Goal: Information Seeking & Learning: Learn about a topic

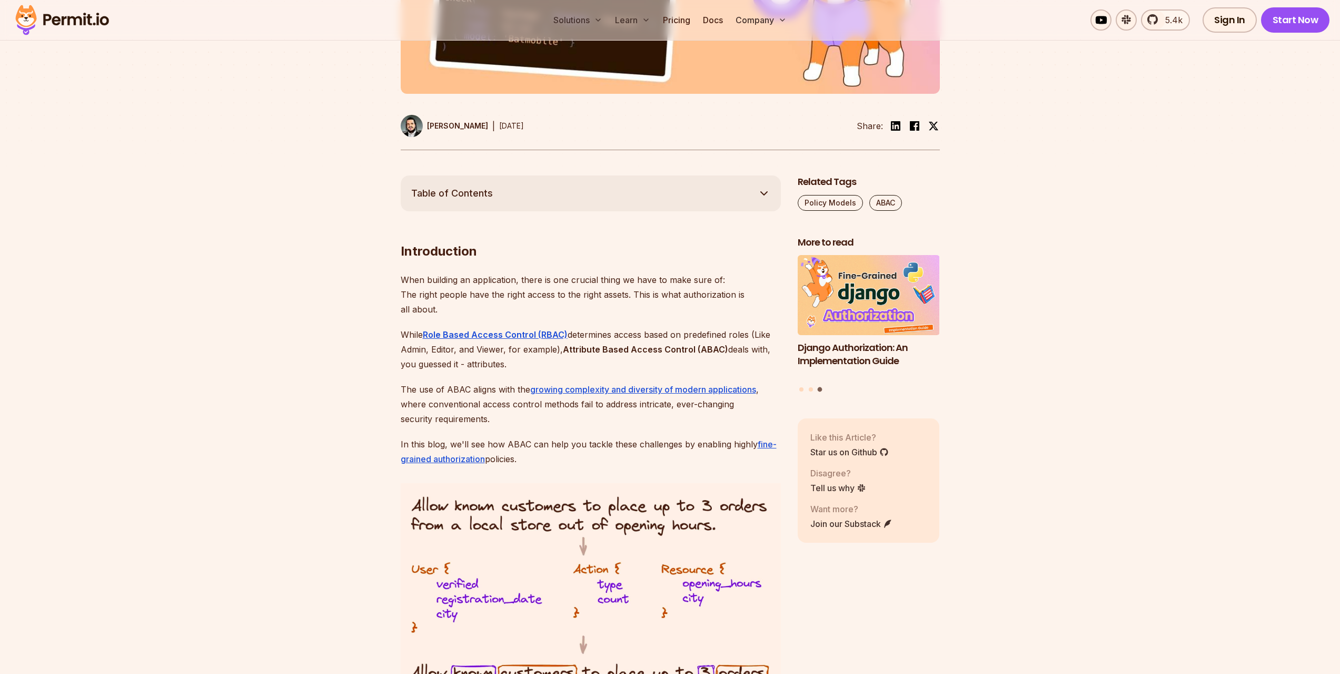
scroll to position [474, 0]
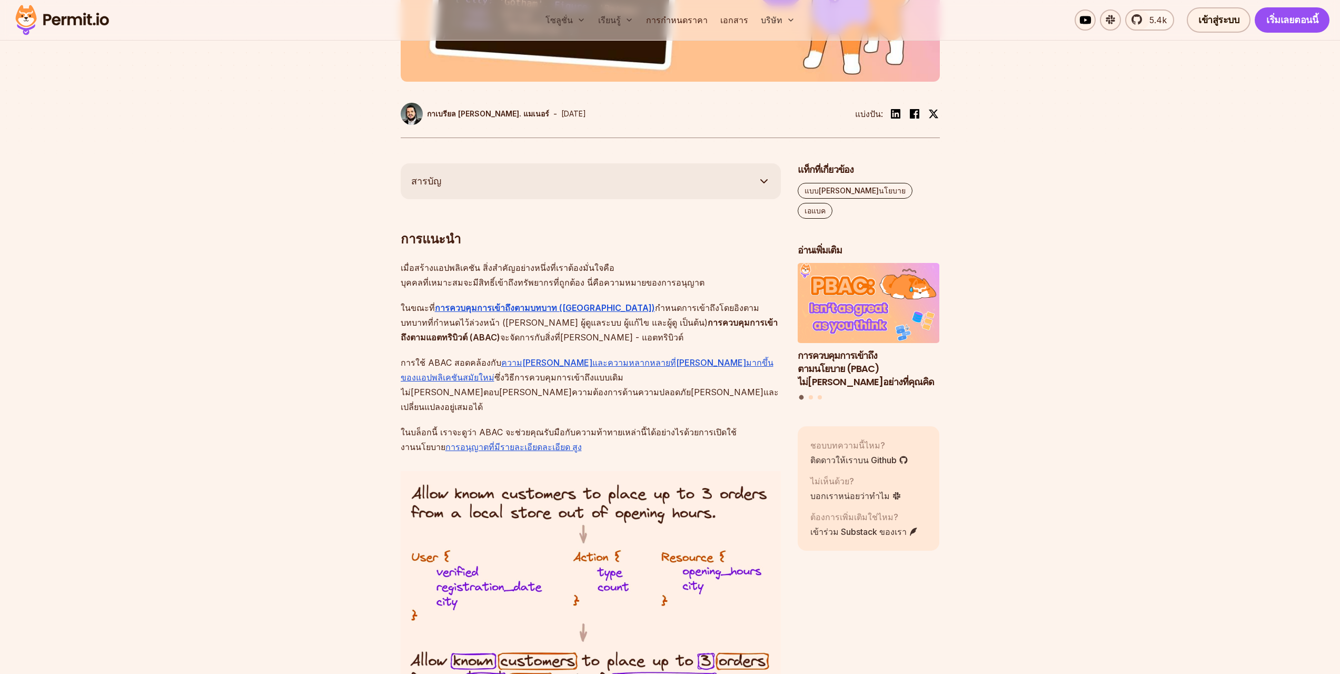
click at [646, 427] on font "ในบล็อกนี้ เราจะดูว่า ABAC จะช่วยคุณรับมือกับความท้าทายเหล่านี้ได้อย่างไรด้วยกา…" at bounding box center [569, 439] width 336 height 25
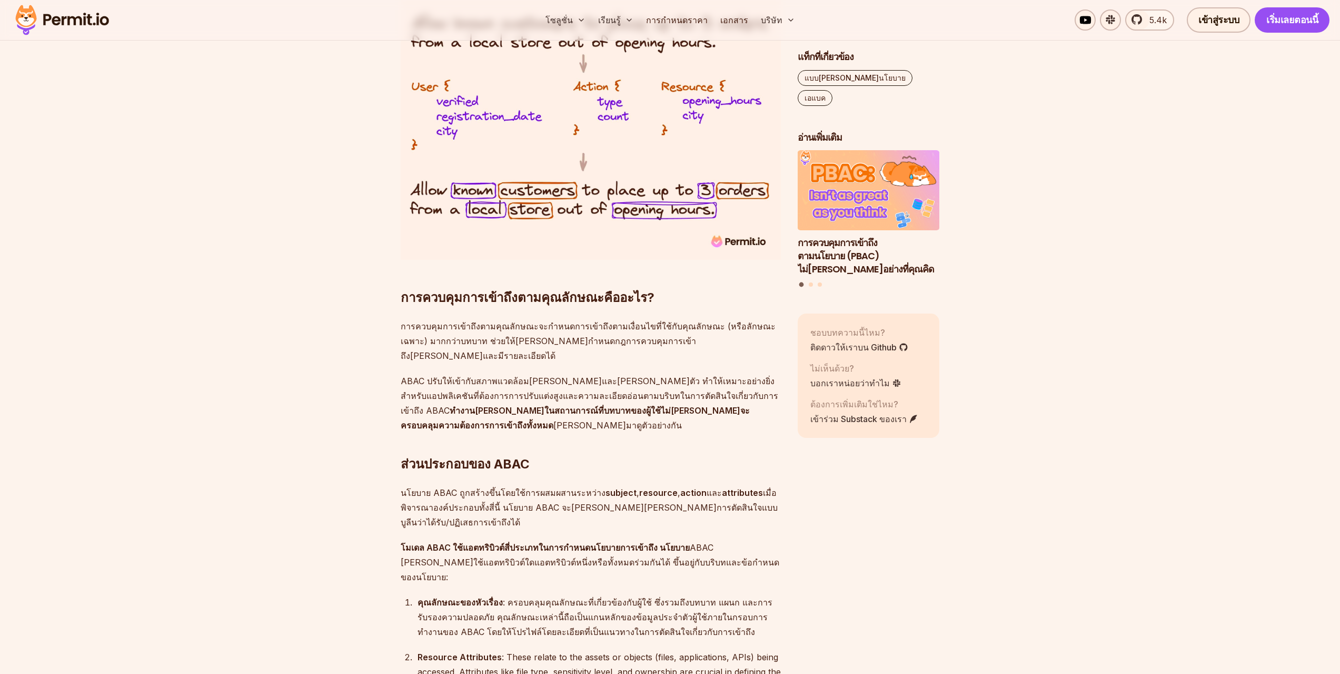
scroll to position [948, 0]
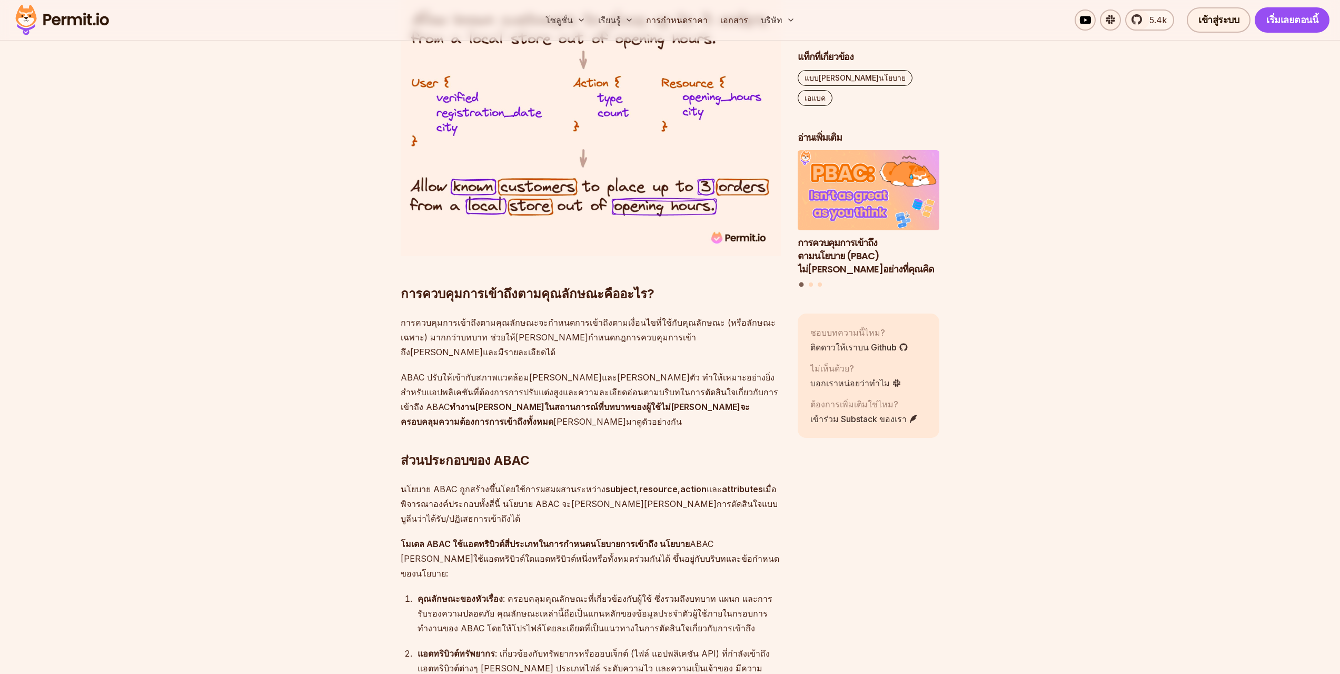
click at [640, 372] on font "ABAC ปรับให้เข้ากับสภาพแวดล้อม[PERSON_NAME]และ[PERSON_NAME]ตัว ทำให้เหมาะอย่างย…" at bounding box center [590, 392] width 378 height 40
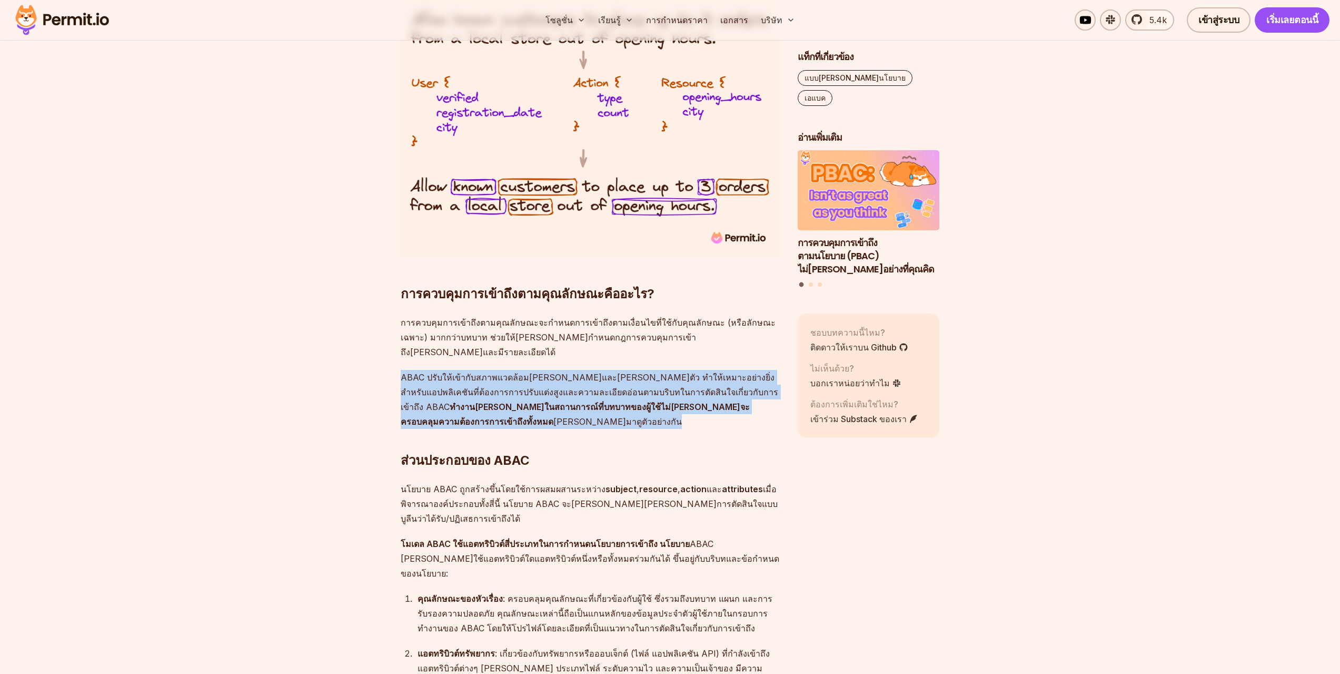
click at [640, 372] on font "ABAC ปรับให้เข้ากับสภาพแวดล้อม[PERSON_NAME]และ[PERSON_NAME]ตัว ทำให้เหมาะอย่างย…" at bounding box center [590, 392] width 378 height 40
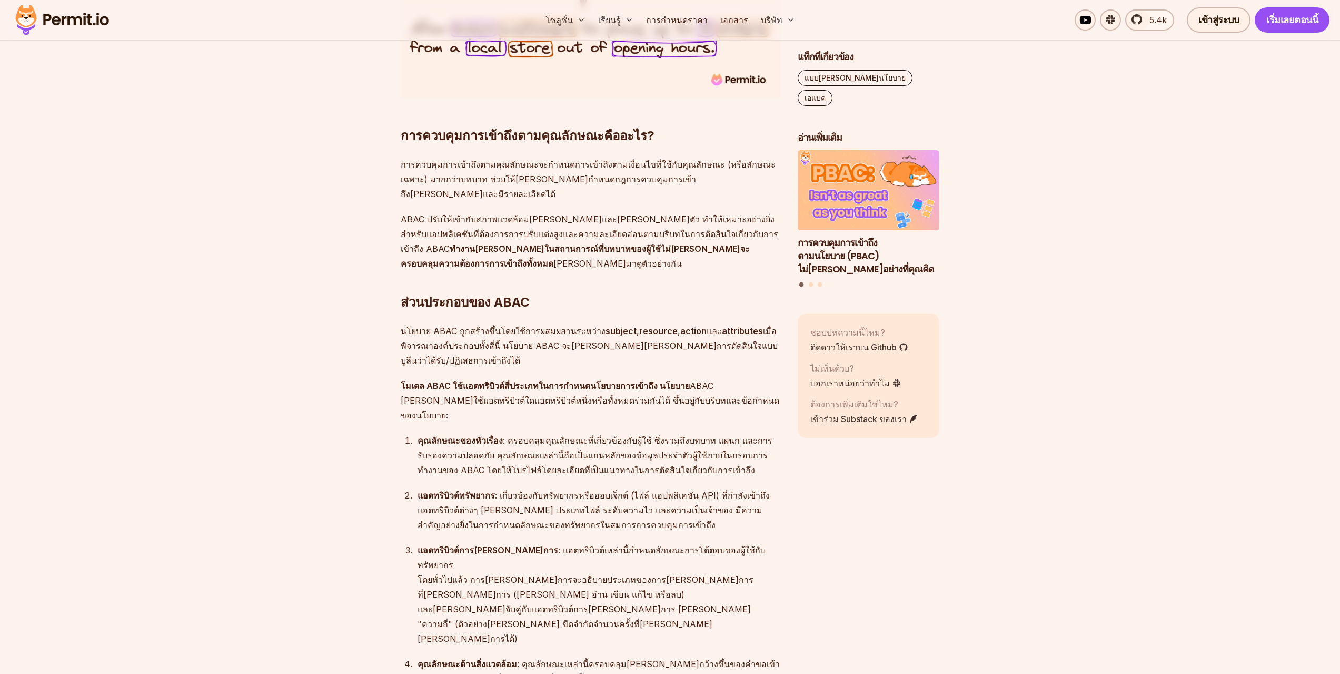
click at [629, 490] on font ": เกี่ยวข้องกับทรัพยากรหรือออบเจ็กต์ (ไฟล์ แอปพลิเคชัน API) ที่กำลังเข้าถึง แอต…" at bounding box center [594, 510] width 352 height 40
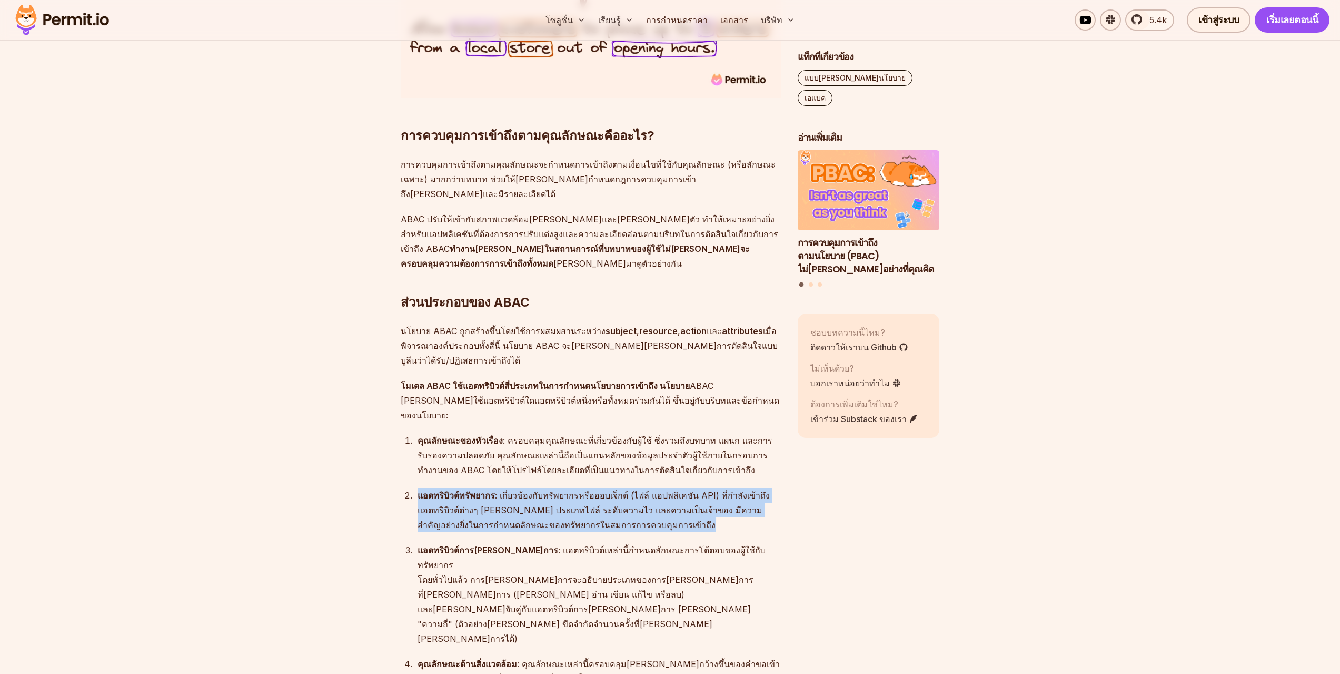
click at [629, 490] on font ": เกี่ยวข้องกับทรัพยากรหรือออบเจ็กต์ (ไฟล์ แอปพลิเคชัน API) ที่กำลังเข้าถึง แอต…" at bounding box center [594, 510] width 352 height 40
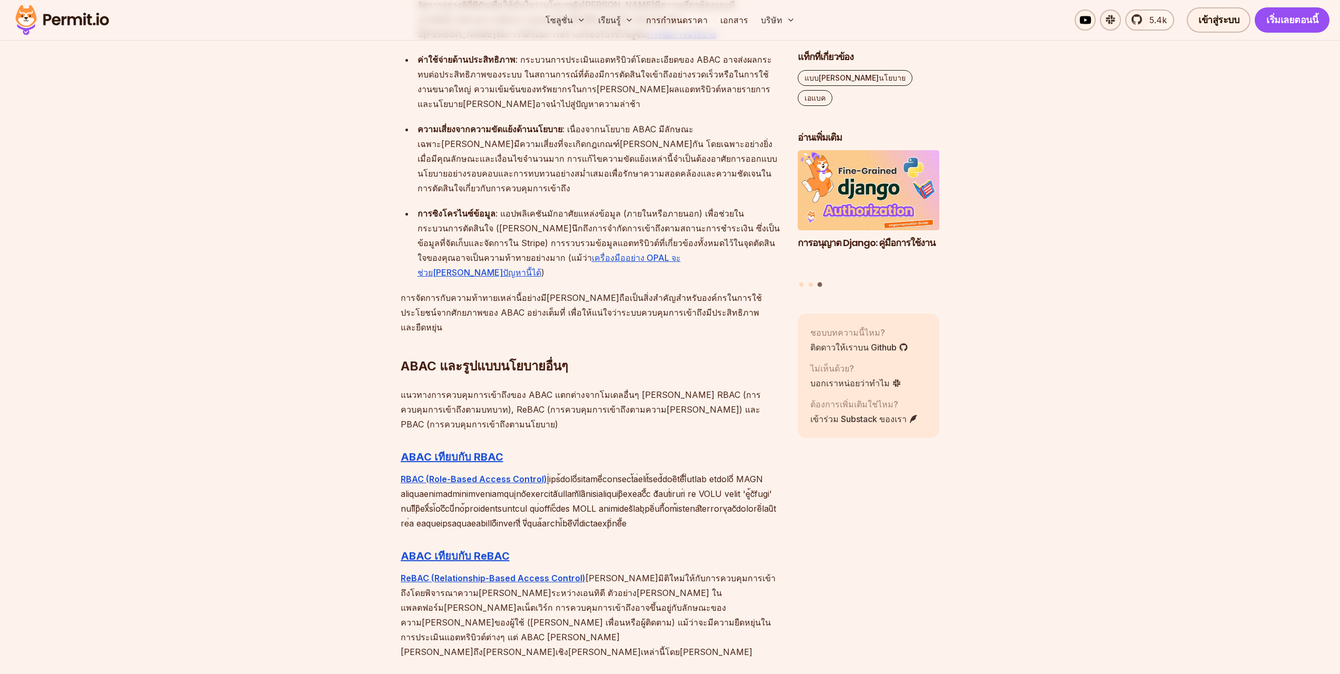
scroll to position [3055, 0]
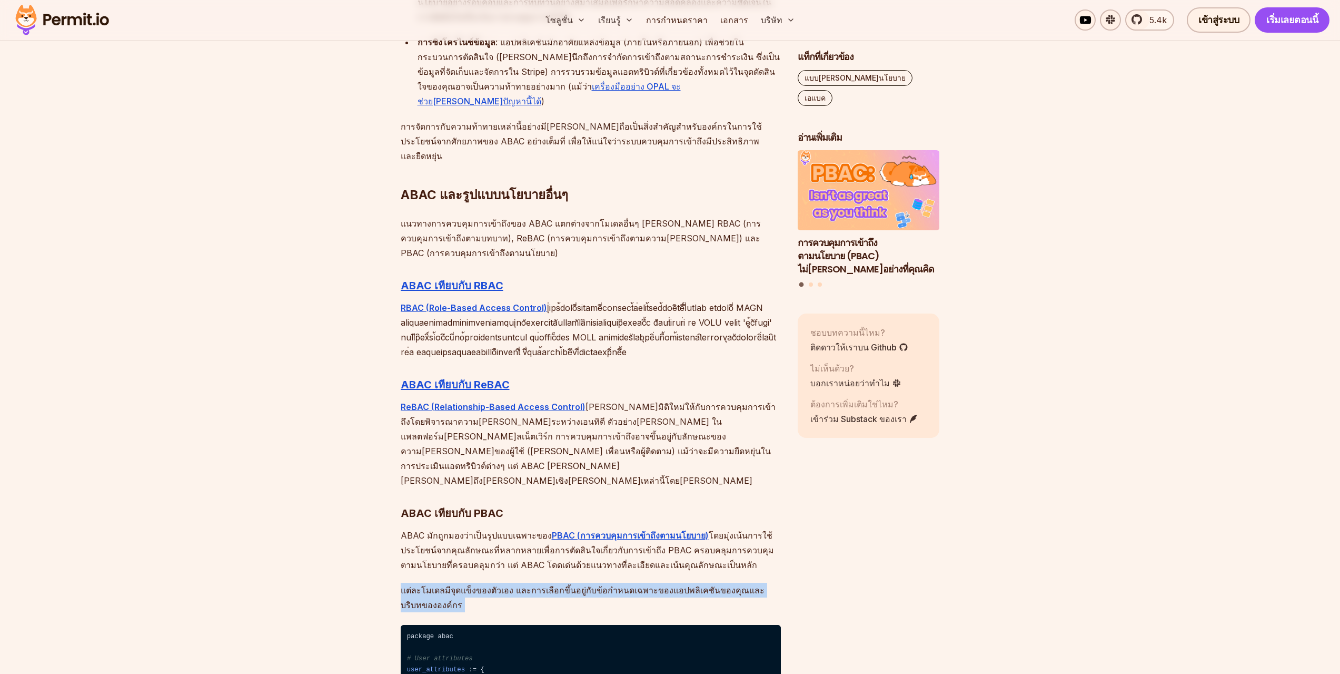
scroll to position [3107, 0]
drag, startPoint x: 435, startPoint y: 359, endPoint x: 614, endPoint y: 415, distance: 187.2
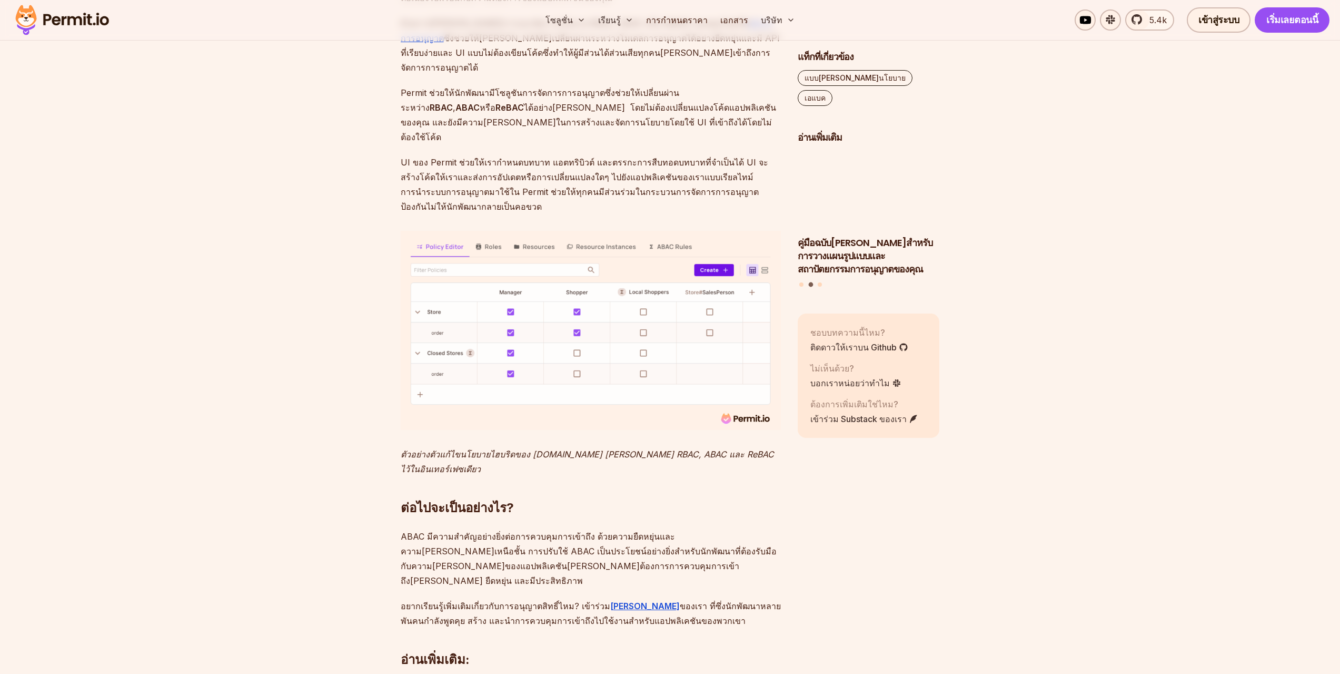
scroll to position [4424, 0]
